Goal: Obtain resource: Obtain resource

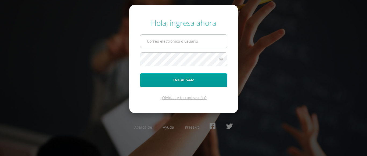
click at [158, 46] on input "text" at bounding box center [183, 41] width 87 height 13
type input "ocuevas@donbosco.edu.gt"
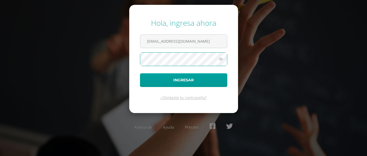
click at [140, 73] on button "Ingresar" at bounding box center [183, 80] width 87 height 14
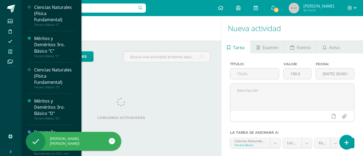
click at [10, 52] on icon at bounding box center [10, 51] width 4 height 4
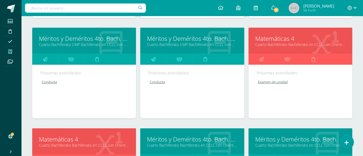
scroll to position [429, 0]
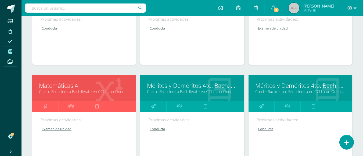
click at [67, 89] on link "Cuarto Bachillerato Bachillerato en CCLL con Orientación en Diseño Gráfico "B"" at bounding box center [84, 91] width 90 height 5
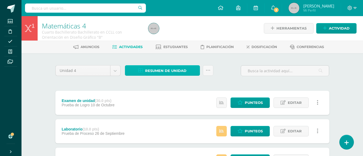
click at [165, 71] on span "Resumen de unidad" at bounding box center [165, 71] width 41 height 10
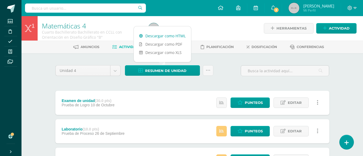
click at [167, 36] on link "Descargar como HTML" at bounding box center [162, 36] width 57 height 8
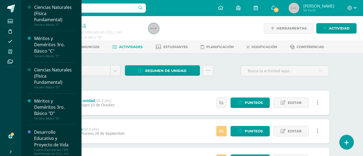
click at [9, 51] on icon at bounding box center [10, 51] width 4 height 4
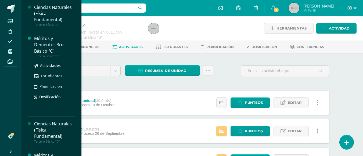
scroll to position [107, 0]
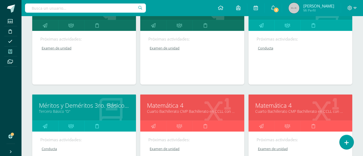
scroll to position [134, 0]
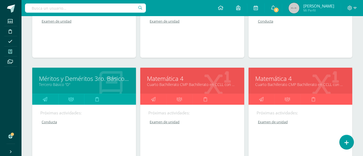
click at [174, 81] on link "Matemática 4" at bounding box center [192, 78] width 90 height 8
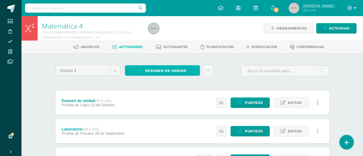
click at [154, 71] on span "Resumen de unidad" at bounding box center [165, 71] width 41 height 10
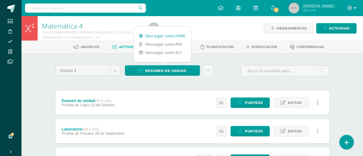
click at [164, 35] on link "Descargar como HTML" at bounding box center [162, 36] width 57 height 8
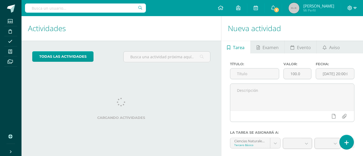
click at [347, 7] on icon at bounding box center [349, 8] width 5 height 5
click at [338, 36] on span "Cerrar sesión" at bounding box center [338, 36] width 24 height 5
